Goal: Obtain resource: Obtain resource

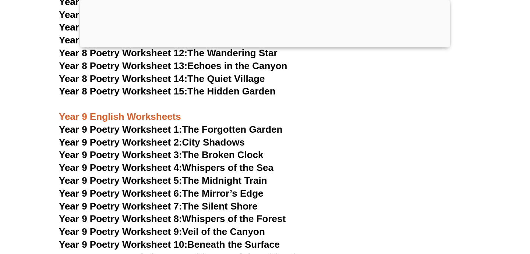
scroll to position [4889, 0]
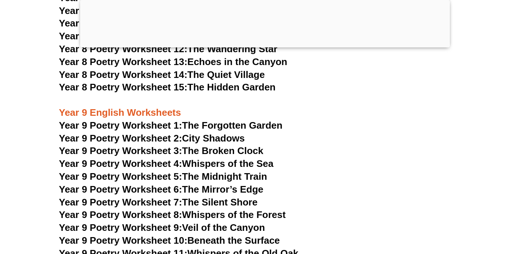
click at [236, 120] on link "Year 9 Poetry Worksheet 1: The Forgotten Garden" at bounding box center [170, 125] width 223 height 11
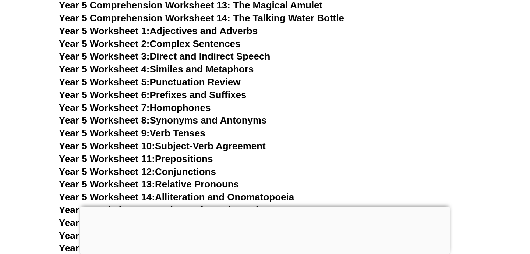
scroll to position [3656, 0]
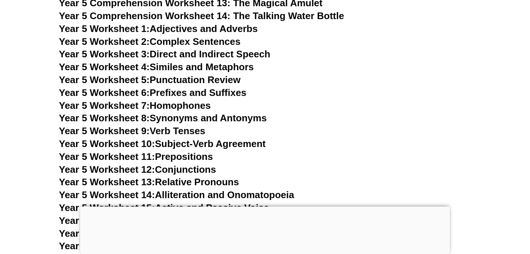
click at [197, 57] on link "Year 5 Worksheet 3: Direct and Indirect Speech" at bounding box center [164, 54] width 211 height 11
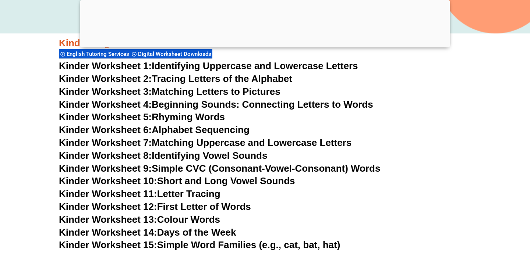
scroll to position [313, 0]
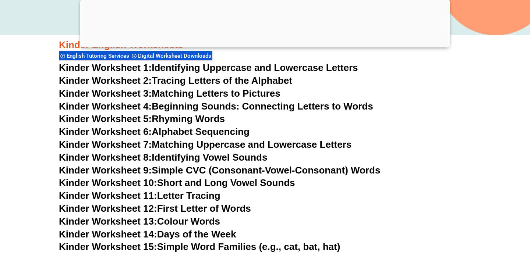
click at [243, 92] on link "Kinder Worksheet 3: Matching Letters to Pictures" at bounding box center [170, 93] width 222 height 11
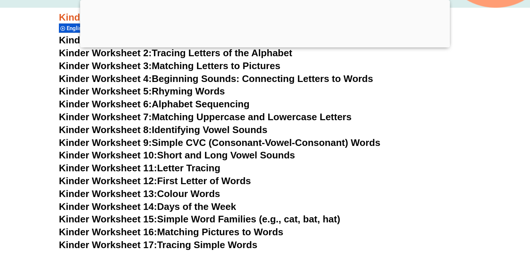
scroll to position [342, 0]
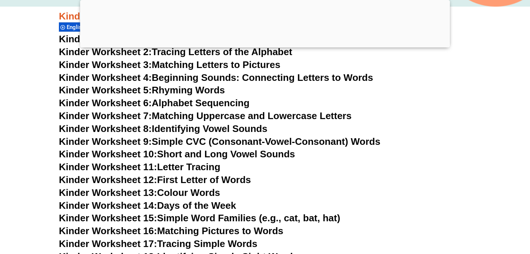
click at [258, 76] on link "Kinder Worksheet 4: Beginning Sounds: Connecting Letters to Words" at bounding box center [216, 77] width 314 height 11
